Goal: Task Accomplishment & Management: Manage account settings

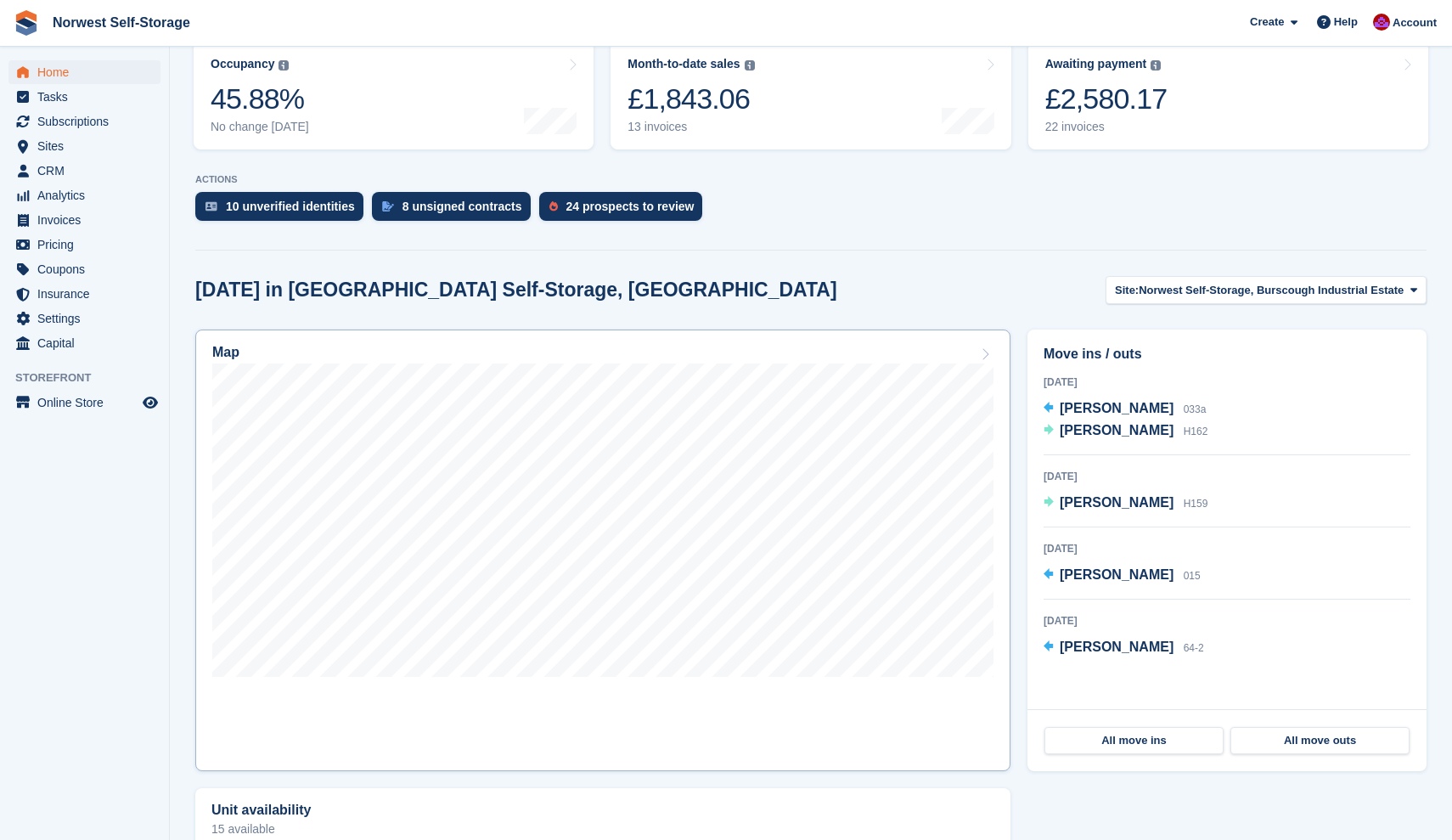
scroll to position [232, 0]
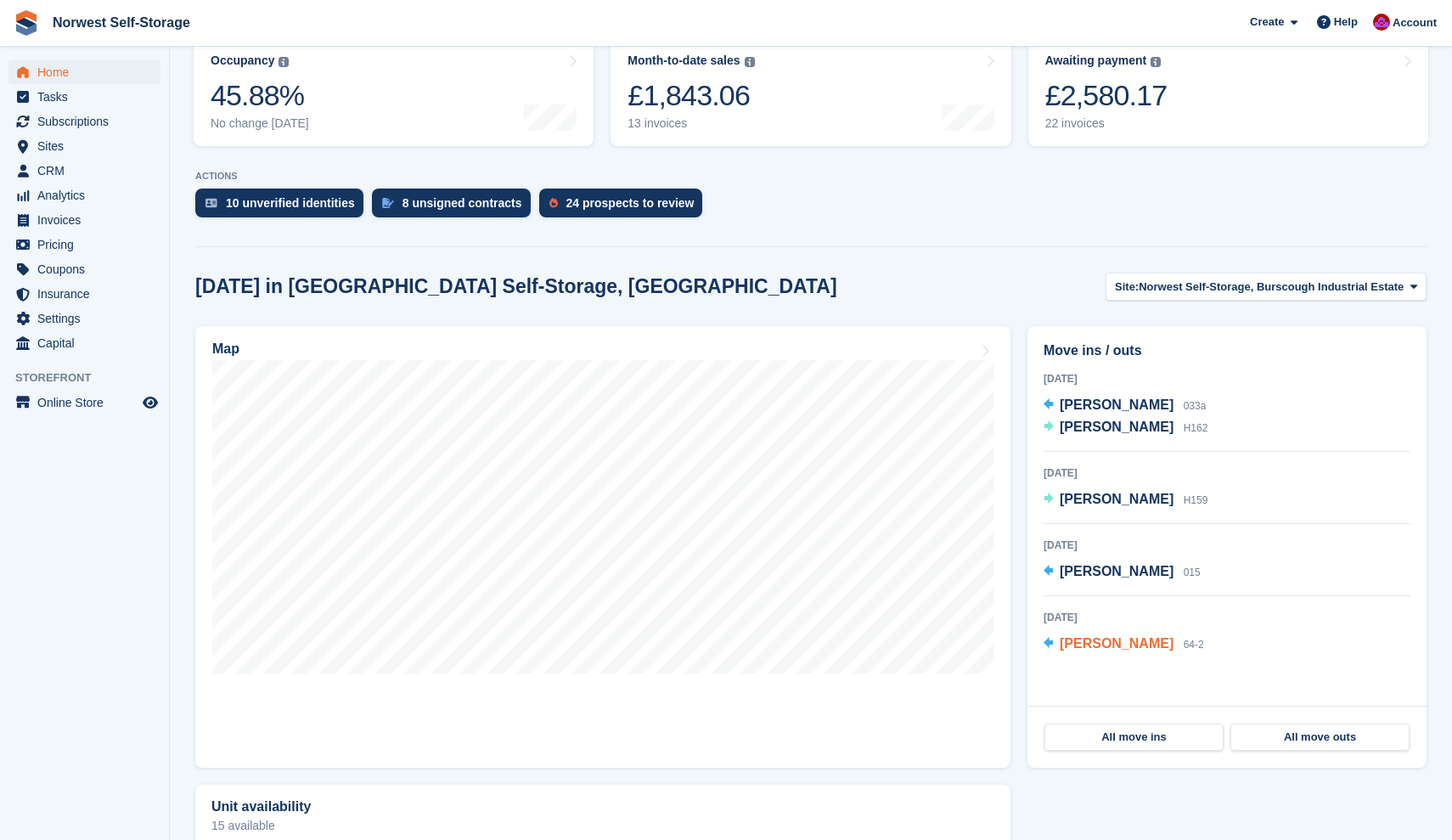
click at [1111, 644] on span "[PERSON_NAME]" at bounding box center [1116, 643] width 114 height 15
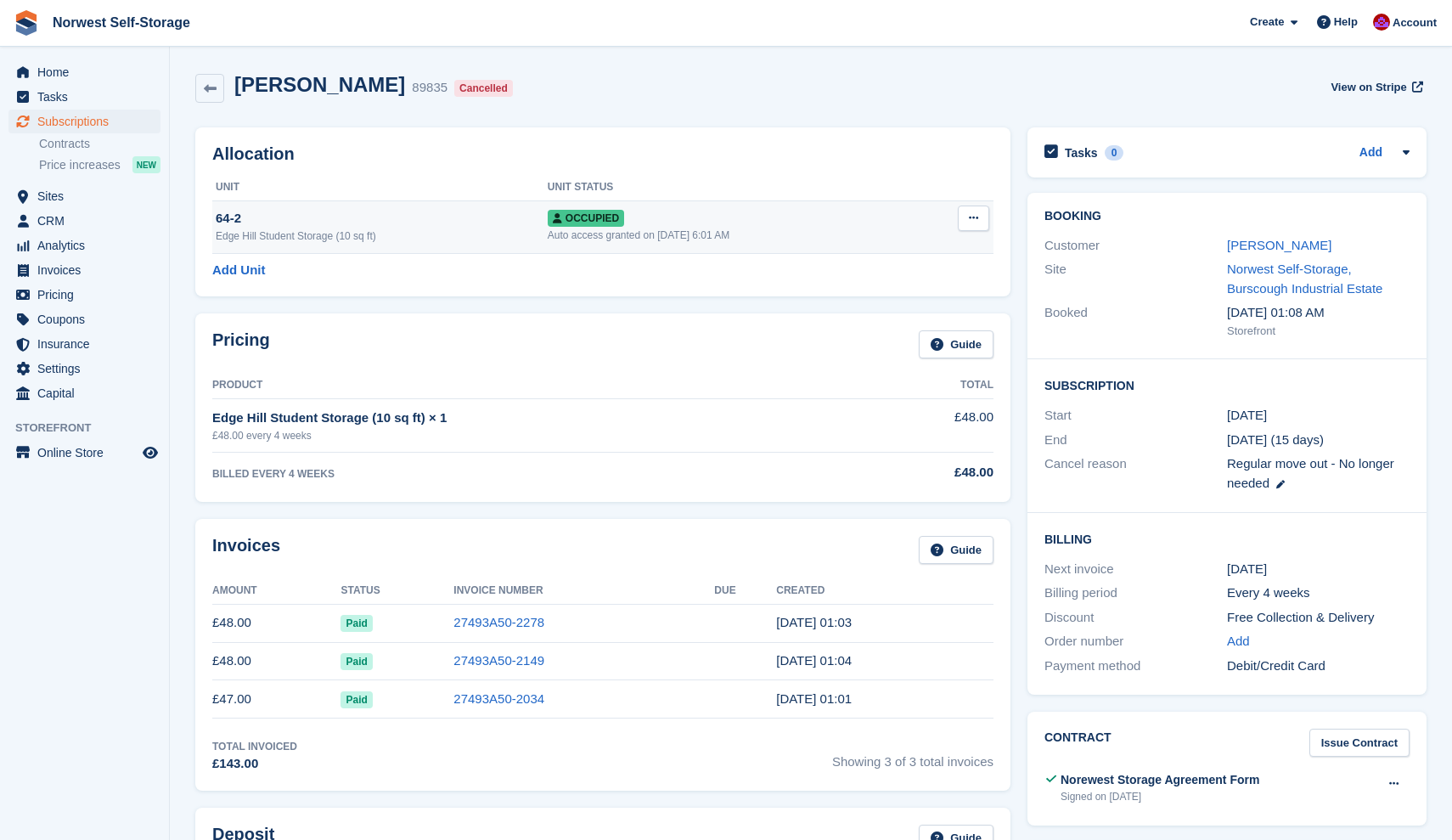
click at [972, 215] on icon at bounding box center [973, 217] width 9 height 11
click at [873, 307] on p "Deallocate" at bounding box center [908, 310] width 148 height 22
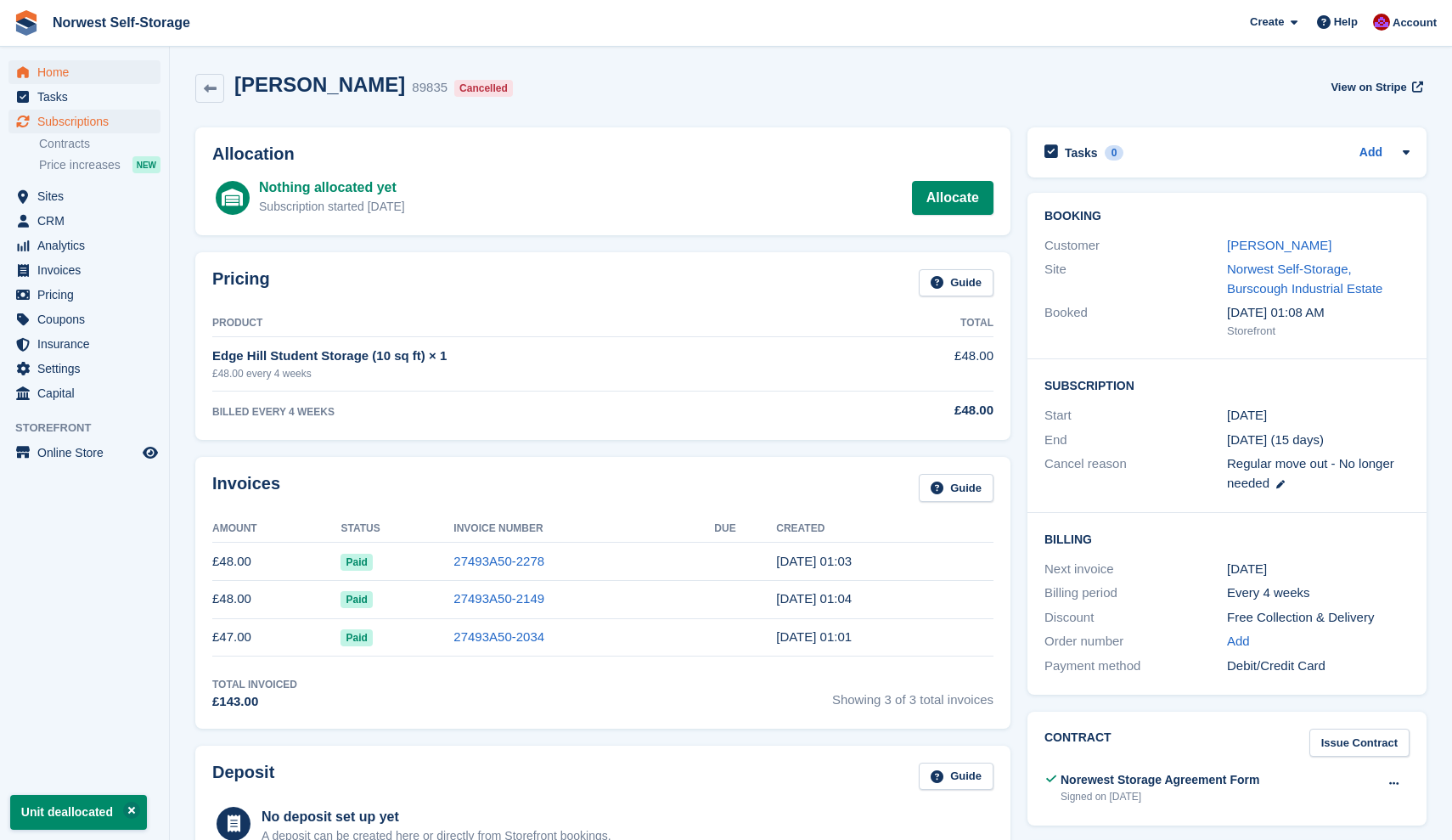
click at [50, 69] on span "Home" at bounding box center [88, 72] width 102 height 24
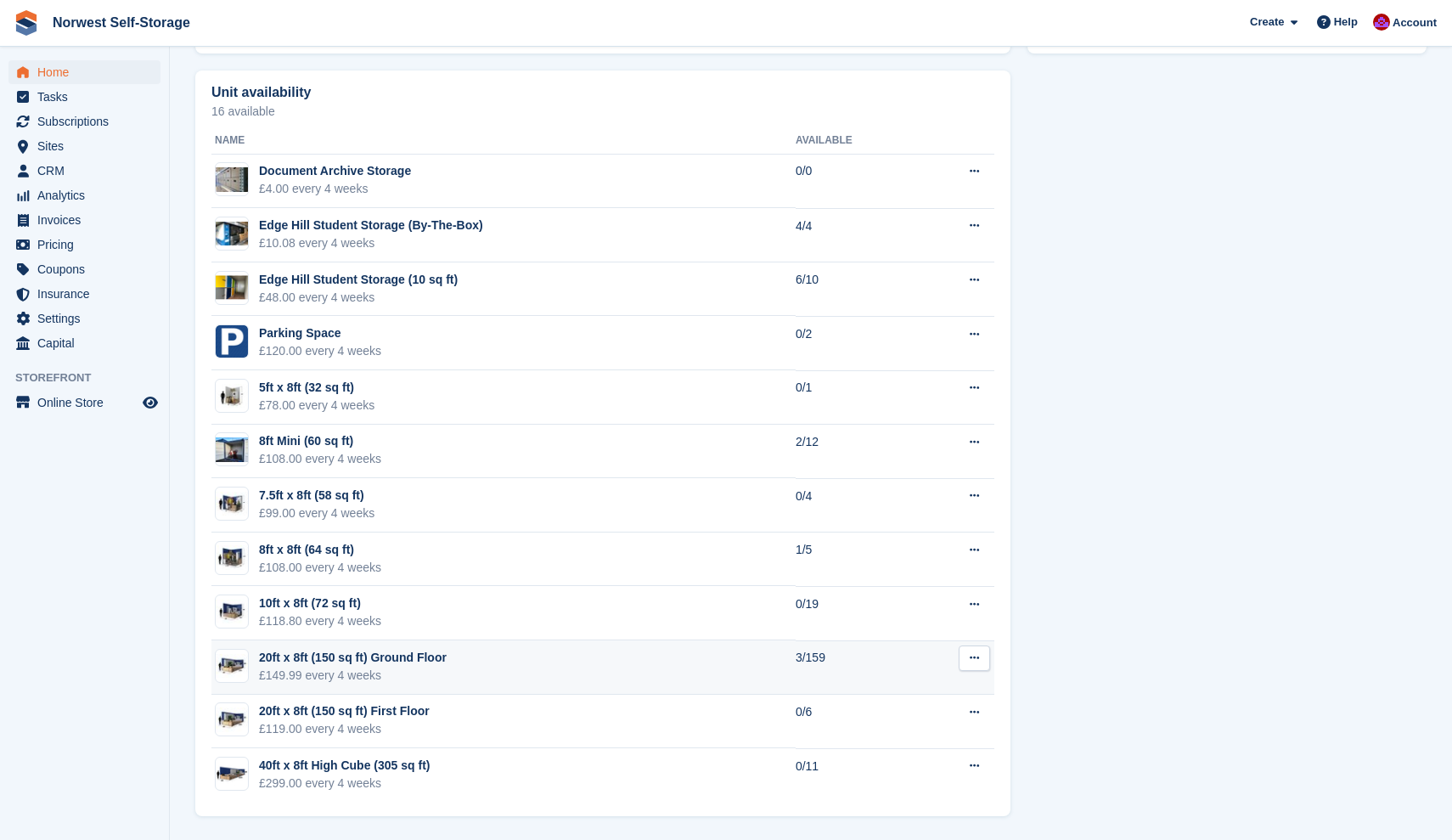
scroll to position [947, 0]
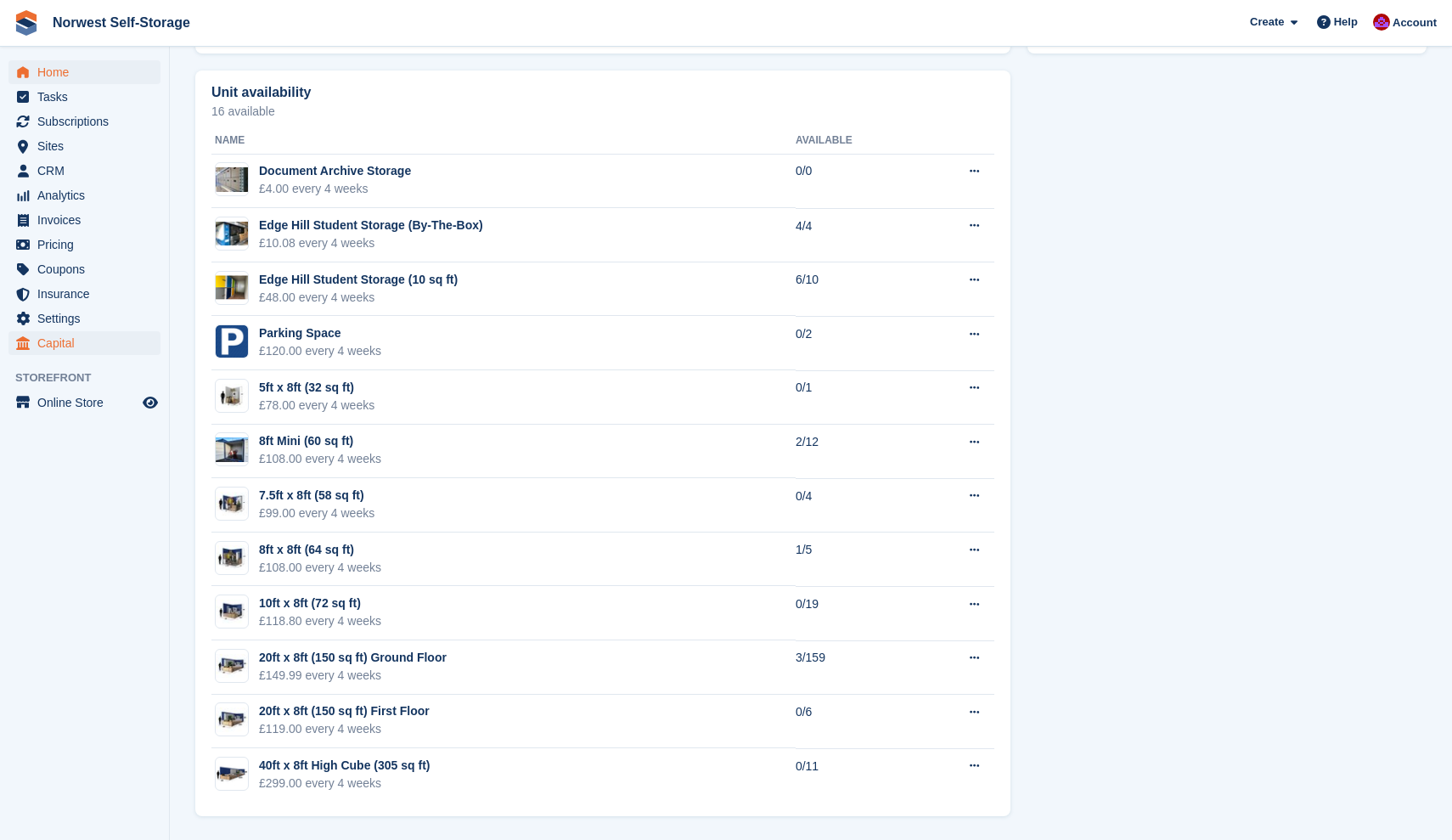
click at [57, 341] on span "Capital" at bounding box center [88, 343] width 102 height 24
